Goal: Task Accomplishment & Management: Complete application form

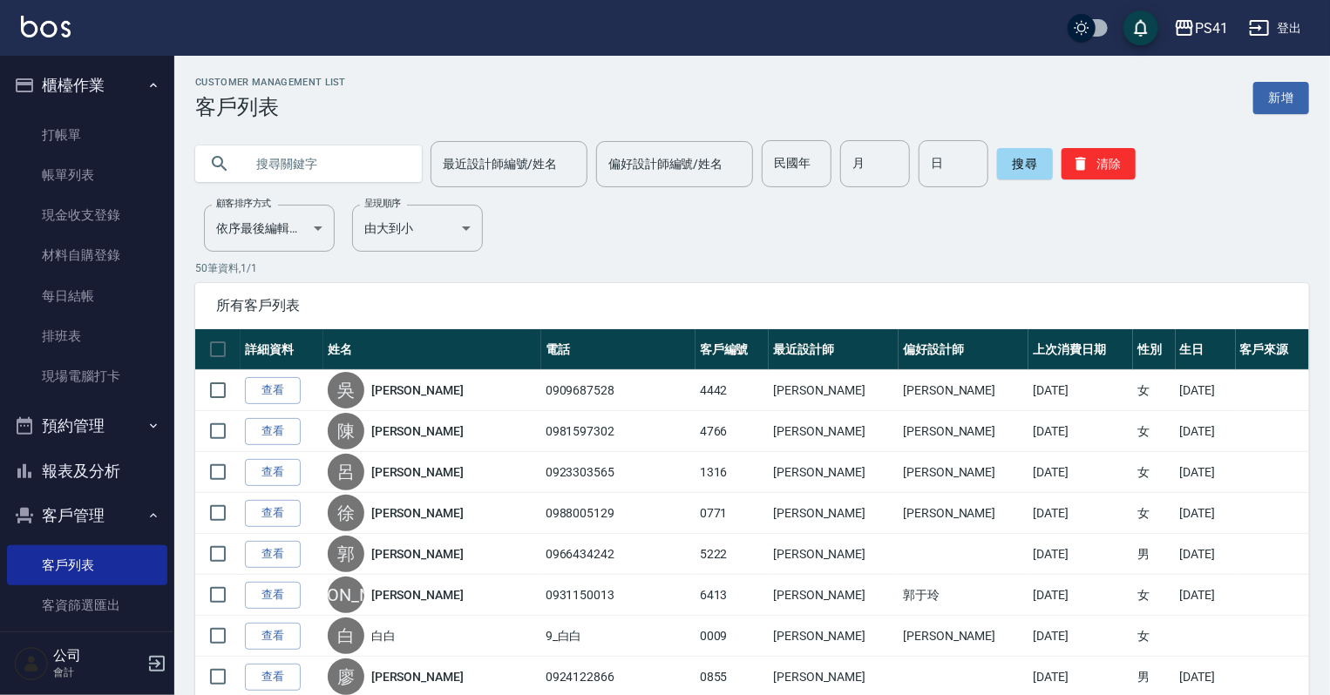
click at [338, 160] on input "text" at bounding box center [326, 163] width 164 height 47
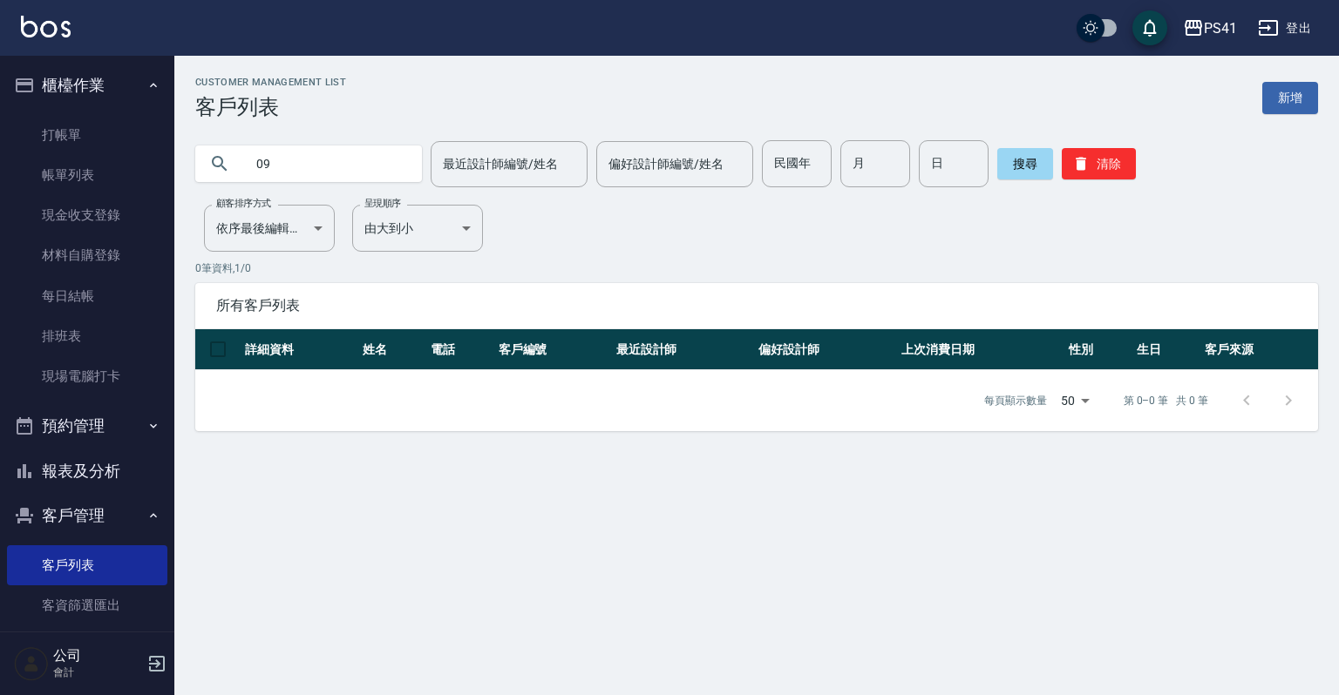
type input "0"
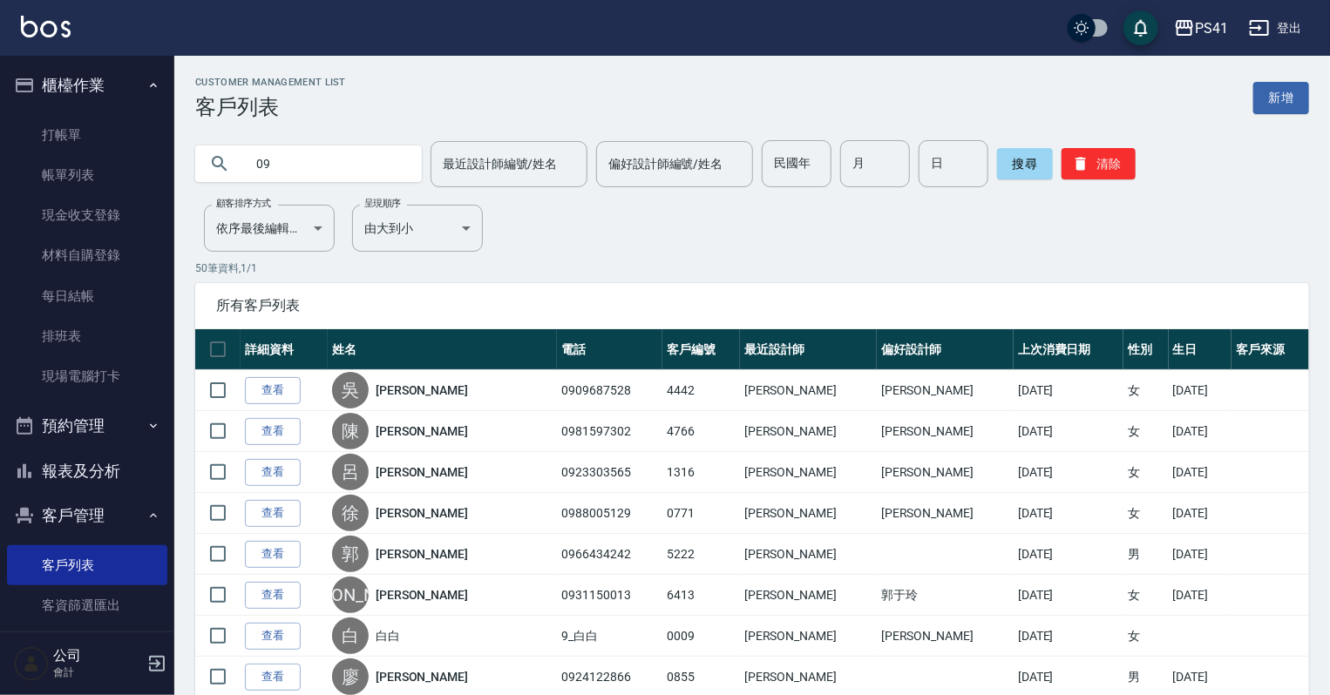
type input "0"
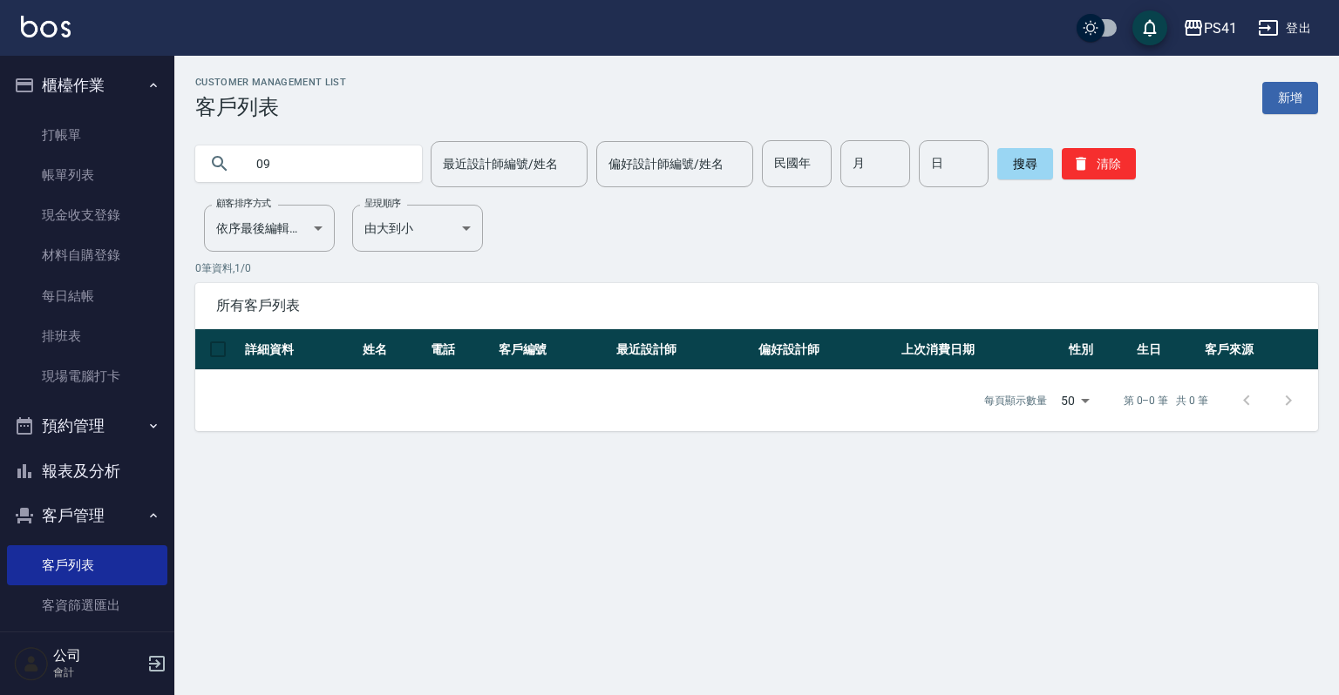
type input "0"
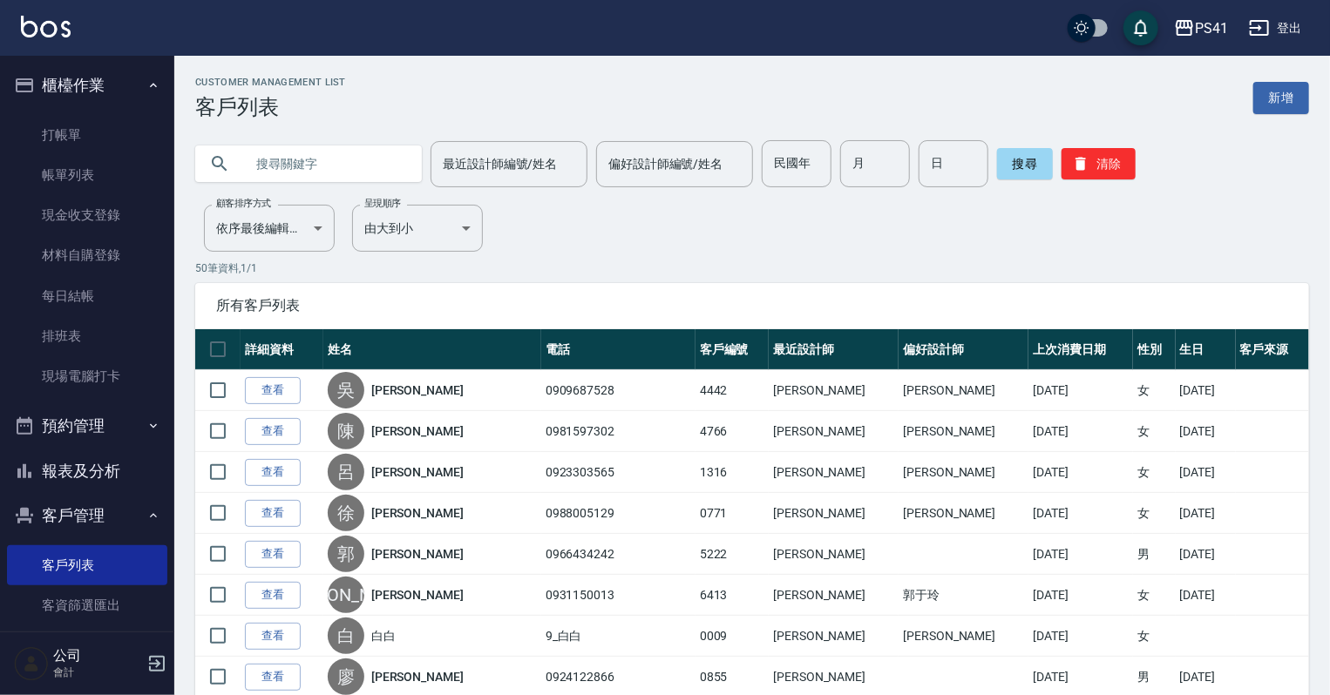
click at [296, 153] on input "text" at bounding box center [326, 163] width 164 height 47
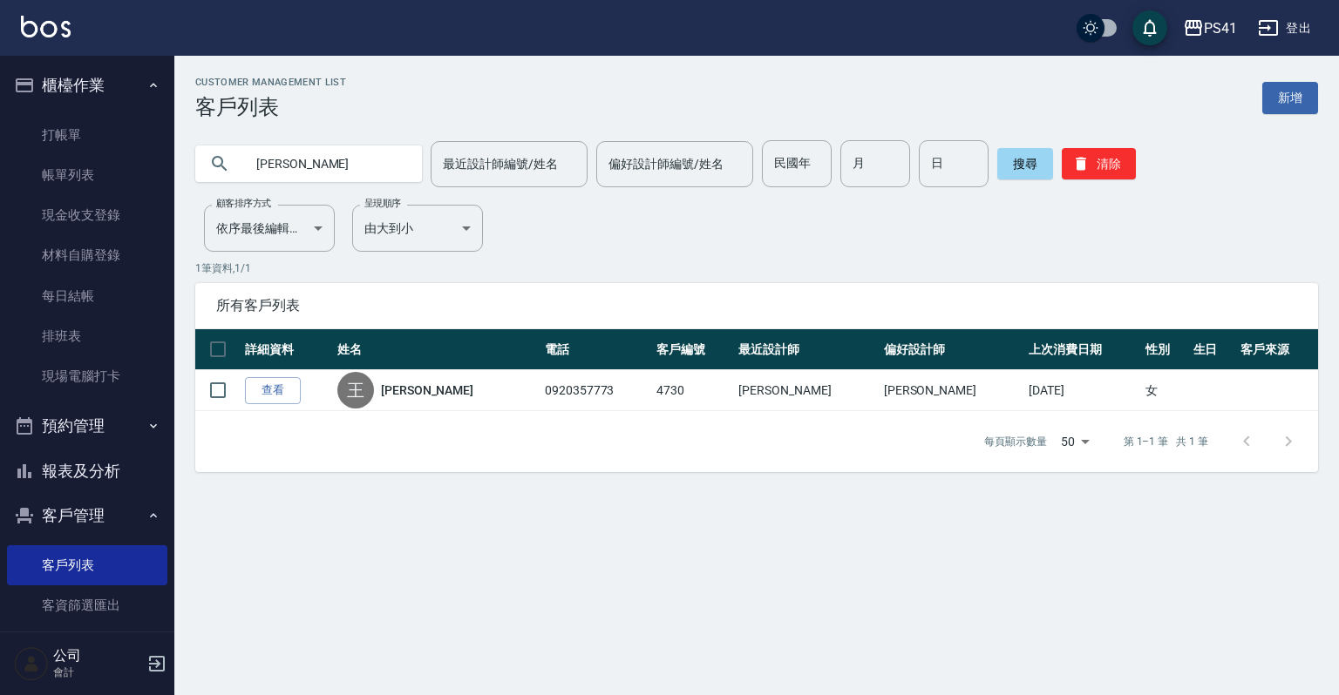
type input "王"
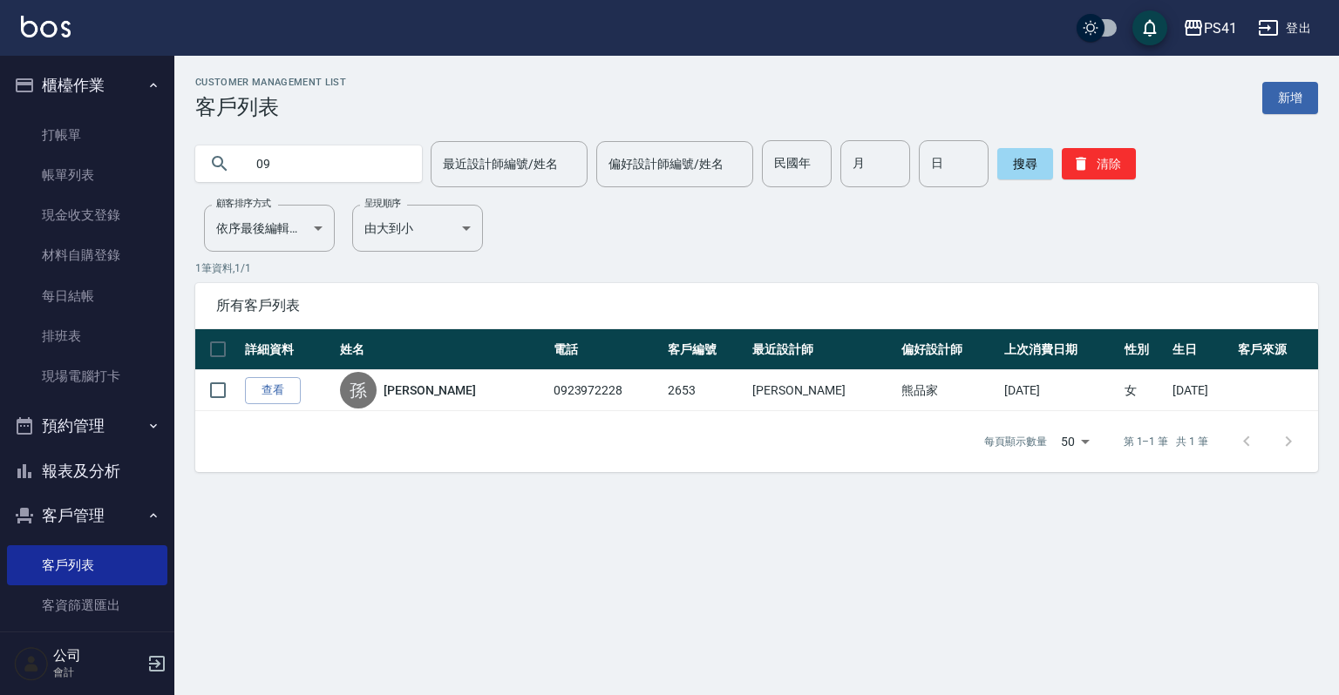
type input "0"
type input "[PERSON_NAME]"
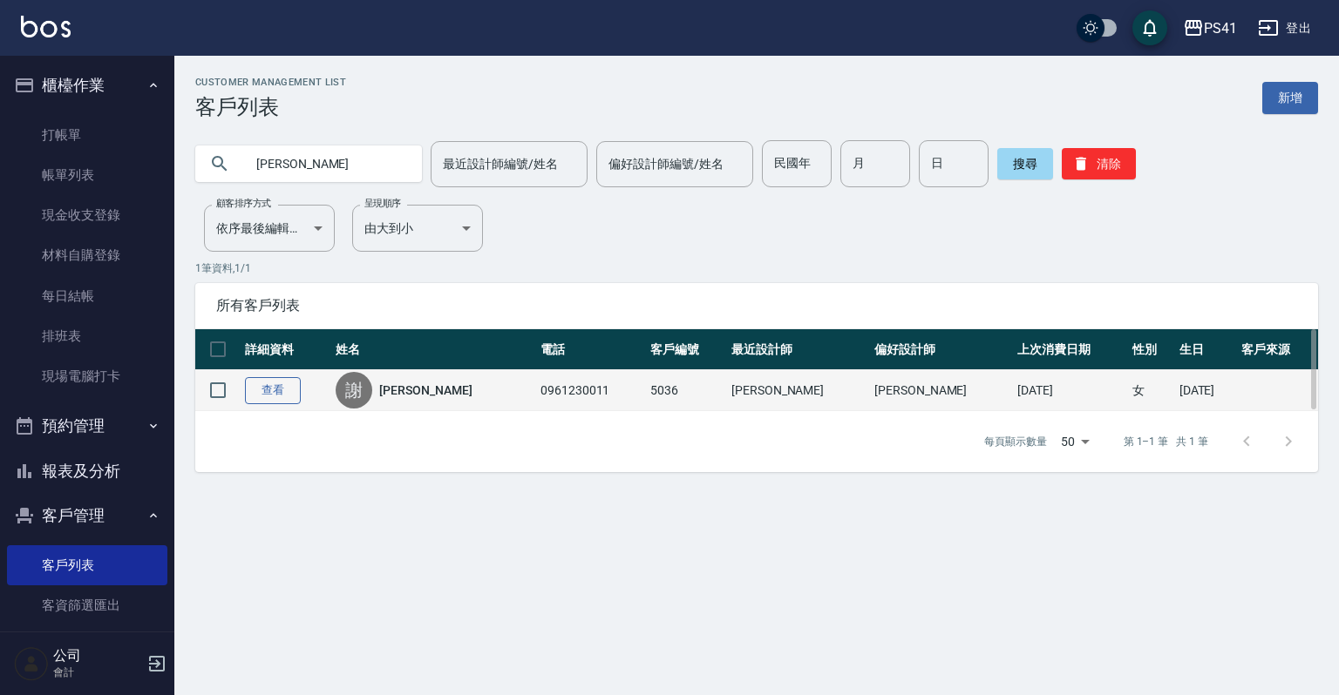
click at [254, 390] on link "查看" at bounding box center [273, 390] width 56 height 27
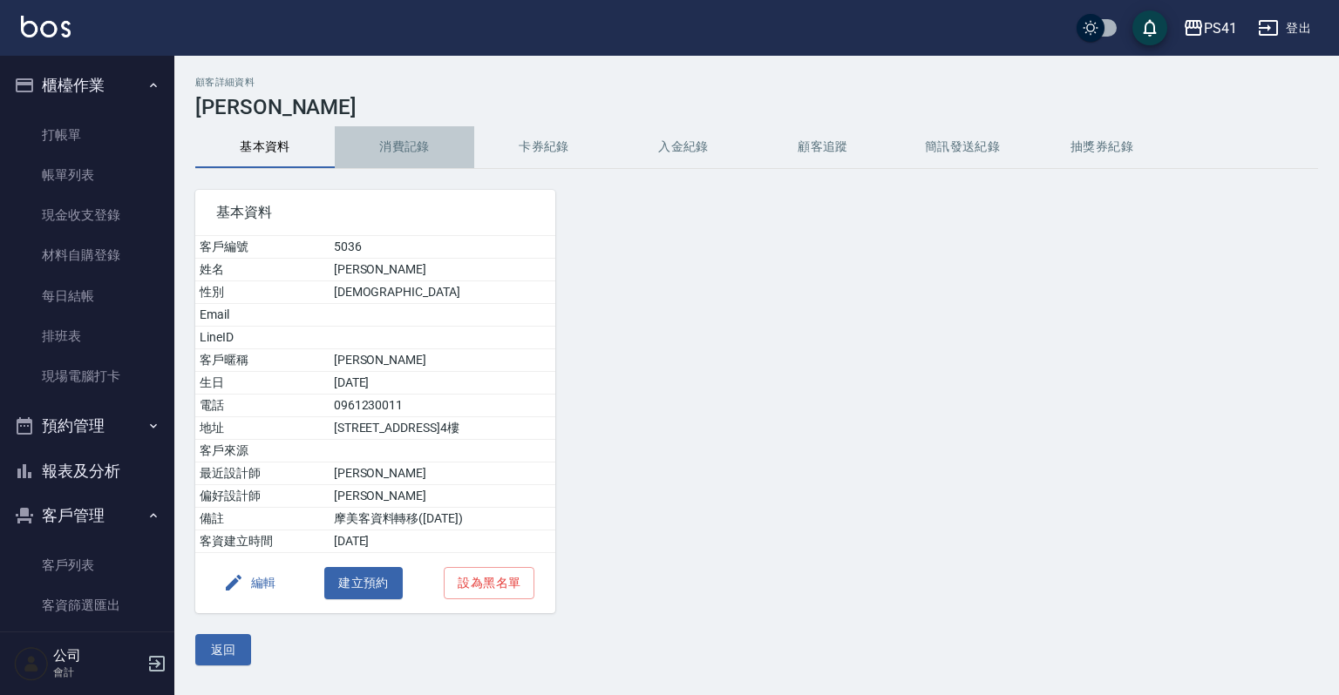
click at [382, 150] on button "消費記錄" at bounding box center [404, 147] width 139 height 42
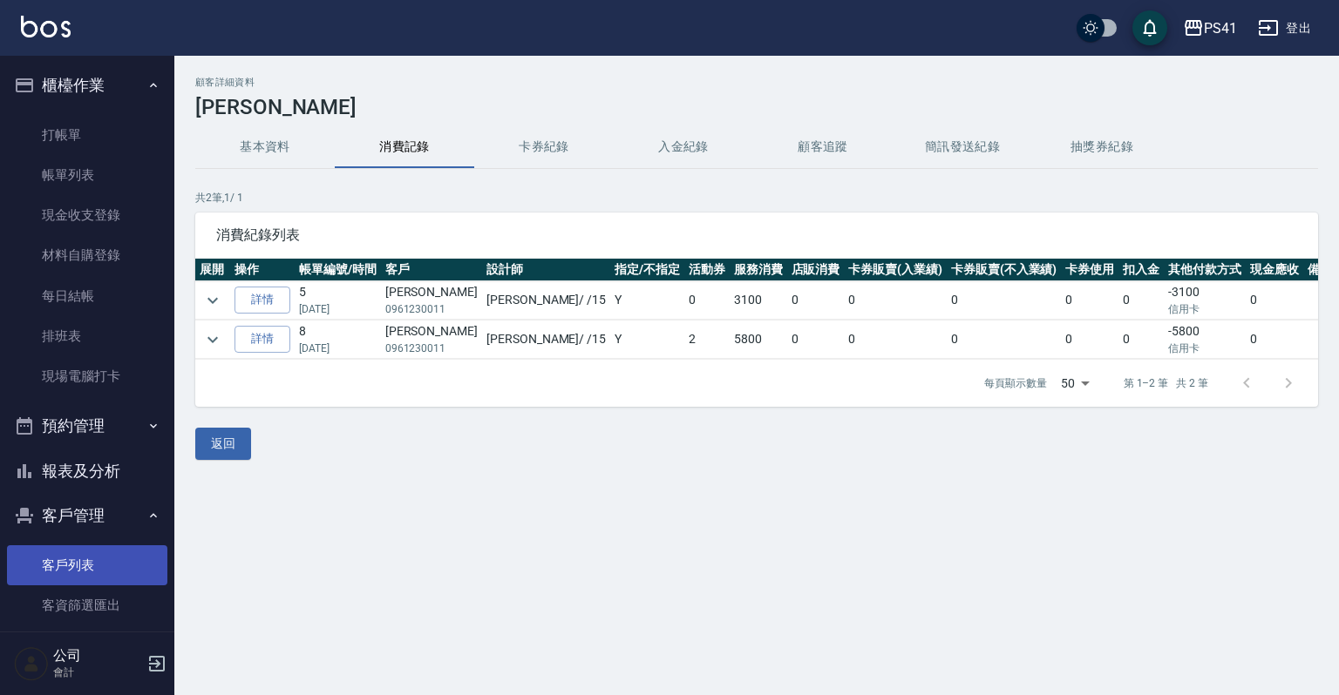
click at [85, 558] on link "客戶列表" at bounding box center [87, 566] width 160 height 40
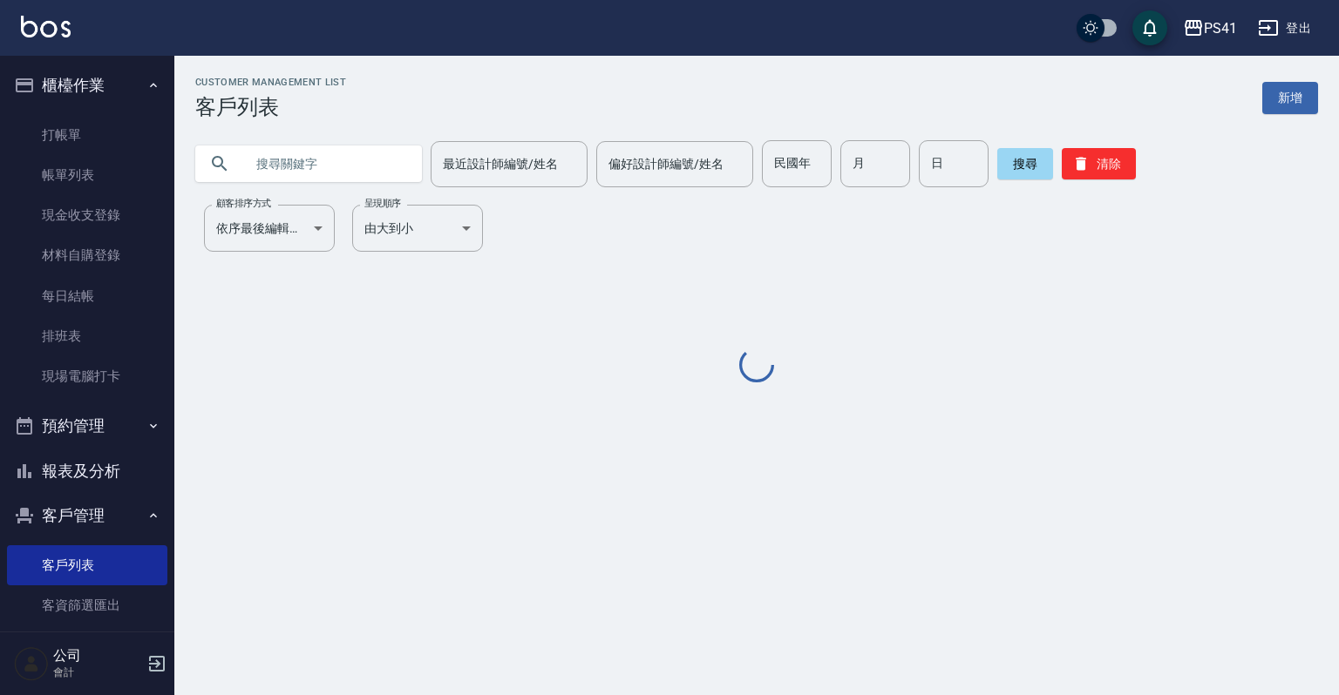
click at [376, 162] on input "text" at bounding box center [326, 163] width 164 height 47
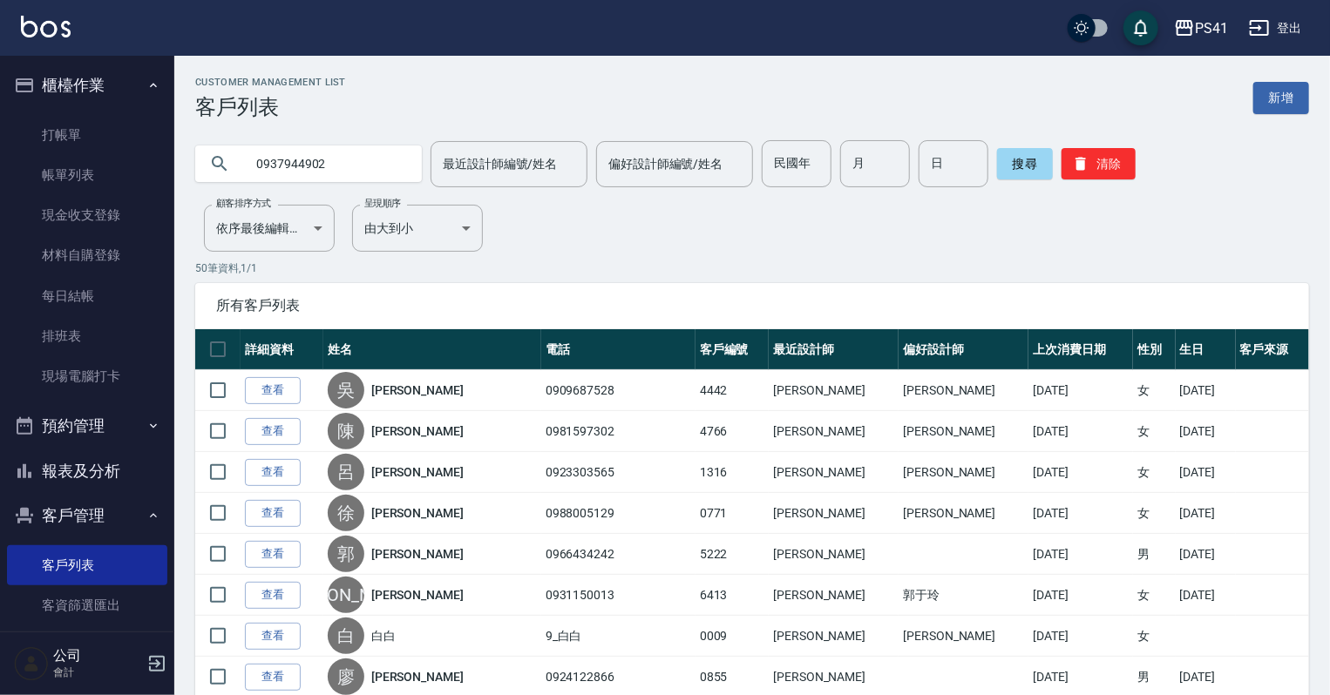
type input "0937944902"
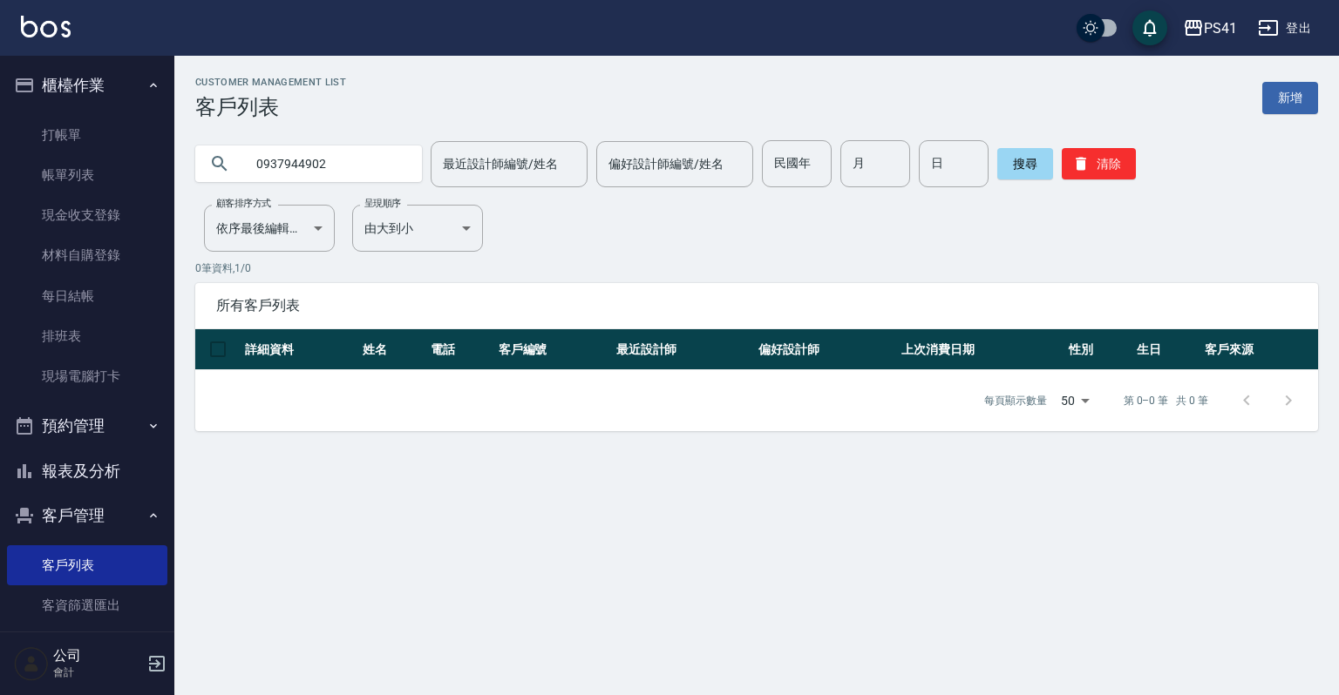
click at [1058, 145] on div "0937944902 最近設計師編號/姓名 最近設計師編號/姓名 偏好設計師編號/姓名 偏好設計師編號/姓名 民國年 民國年 月 月 日 日 搜尋 清除" at bounding box center [745, 153] width 1143 height 68
click at [1076, 158] on icon "button" at bounding box center [1080, 164] width 10 height 13
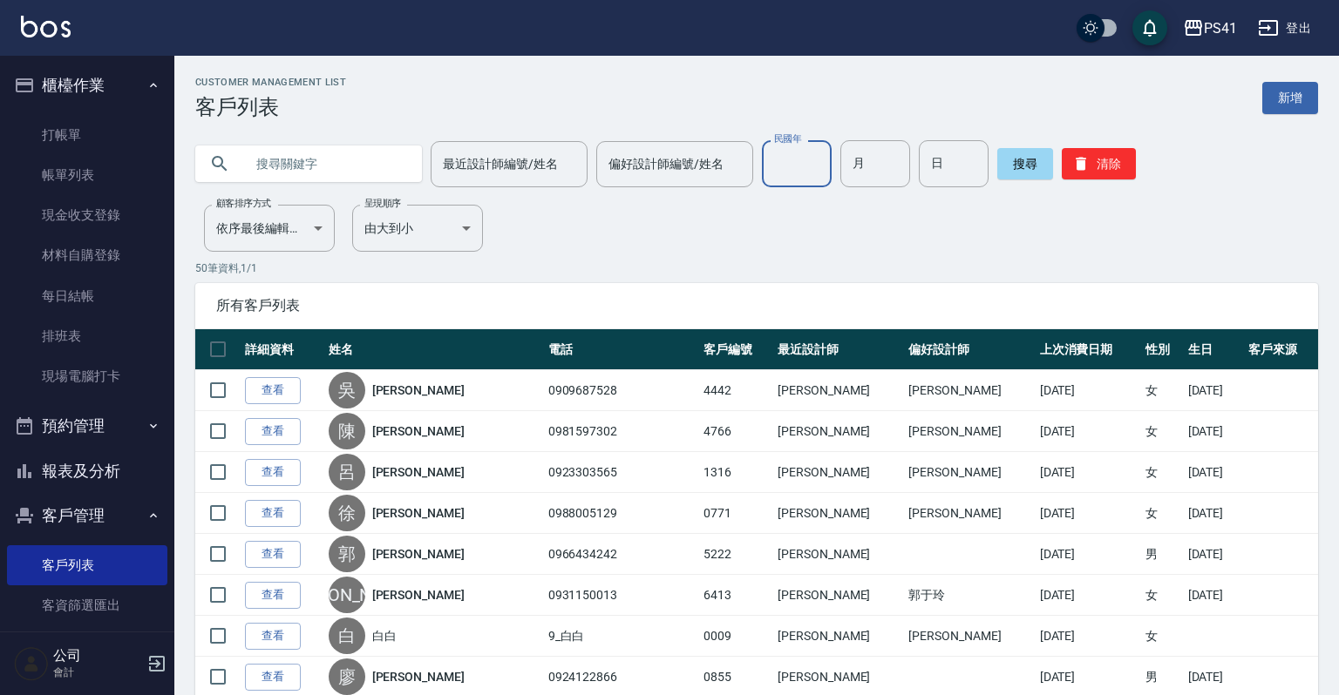
click at [798, 174] on input "民國年" at bounding box center [797, 163] width 70 height 47
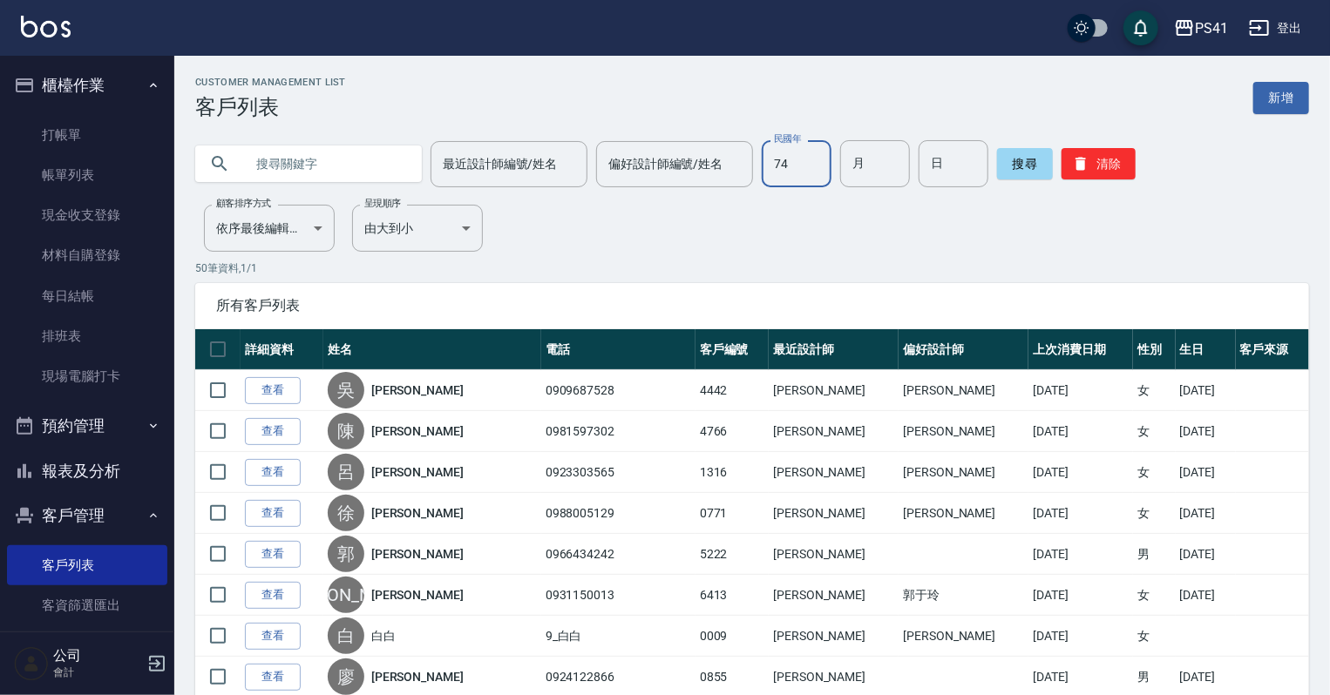
type input "74"
type input "3"
type input "2"
type input "1"
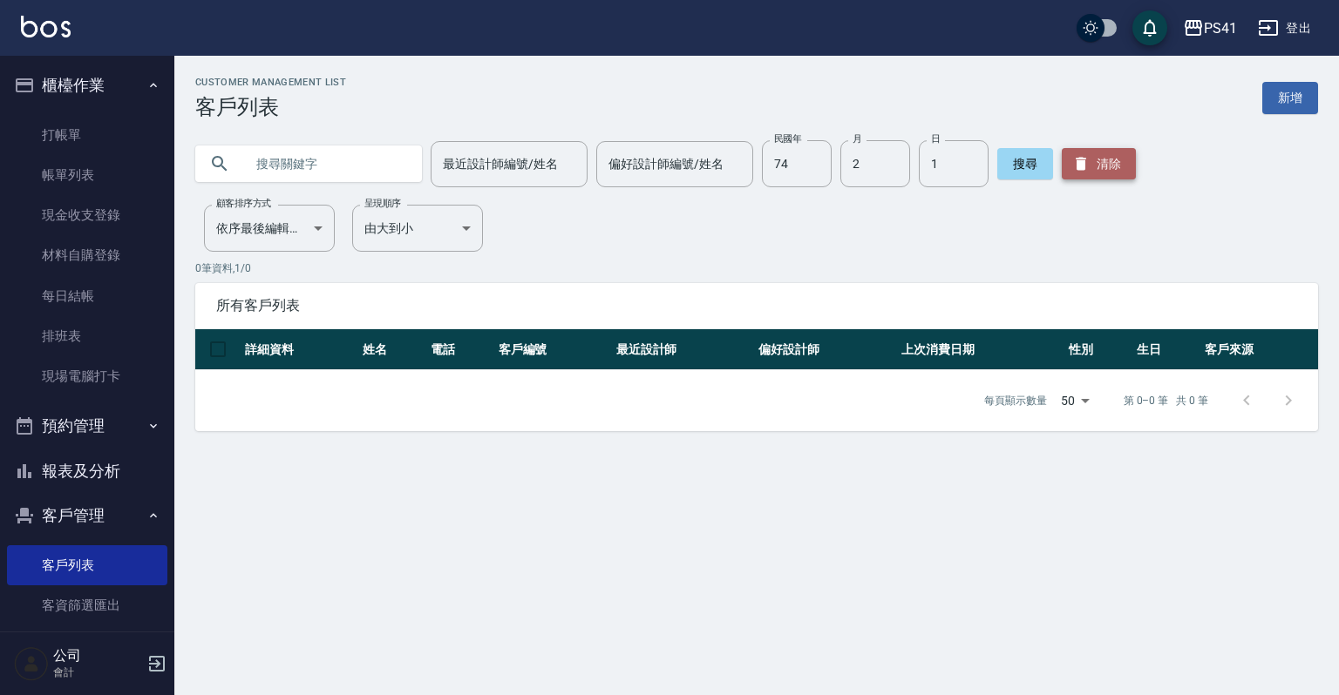
click at [1121, 167] on button "清除" at bounding box center [1098, 163] width 74 height 31
